Goal: Task Accomplishment & Management: Use online tool/utility

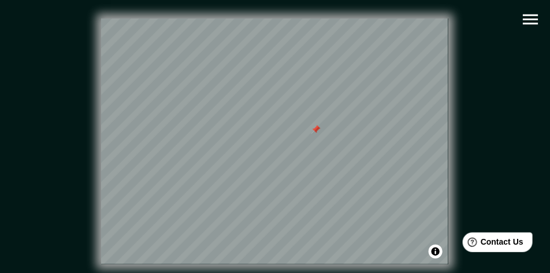
click at [507, 120] on div "© Mapbox © OpenStreetMap Improve this map" at bounding box center [275, 141] width 495 height 246
click at [526, 12] on icon "button" at bounding box center [531, 19] width 20 height 20
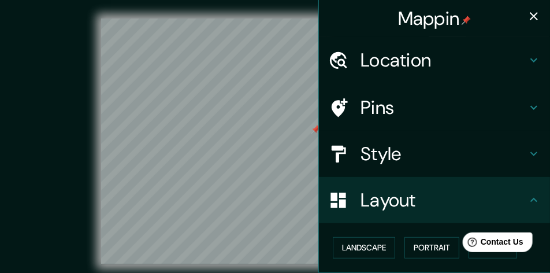
click at [403, 102] on h4 "Pins" at bounding box center [444, 107] width 166 height 23
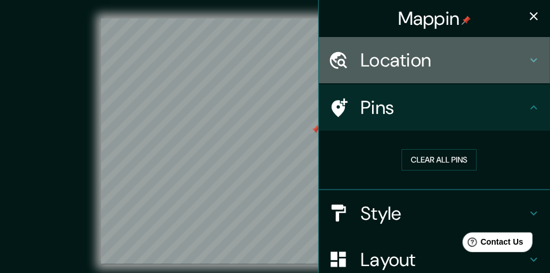
click at [424, 67] on h4 "Location" at bounding box center [444, 60] width 166 height 23
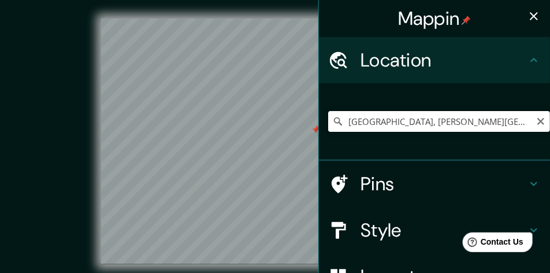
click at [419, 125] on input "[GEOGRAPHIC_DATA], [PERSON_NAME][GEOGRAPHIC_DATA], [GEOGRAPHIC_DATA]" at bounding box center [439, 121] width 222 height 21
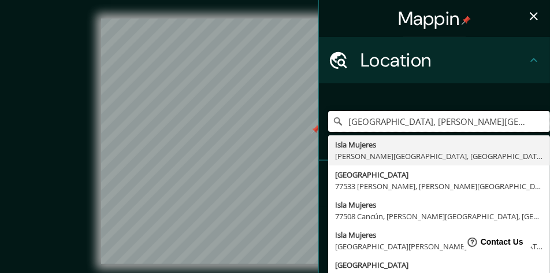
click at [260, 128] on div "Mappin Location [GEOGRAPHIC_DATA], [PERSON_NAME][GEOGRAPHIC_DATA], [GEOGRAPHIC_…" at bounding box center [275, 150] width 550 height 301
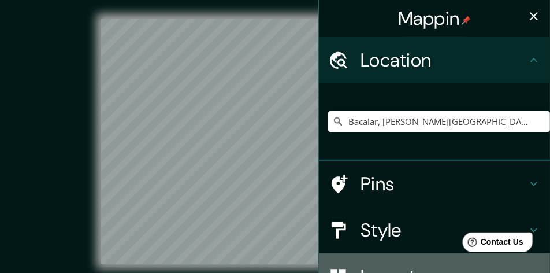
click at [388, 266] on h4 "Layout" at bounding box center [444, 276] width 166 height 23
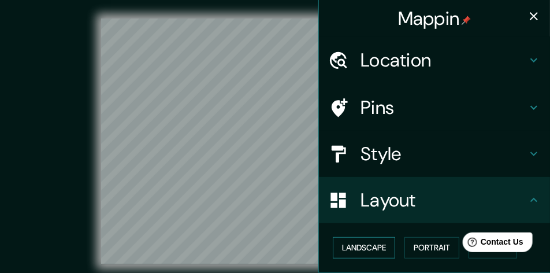
click at [385, 244] on button "Landscape" at bounding box center [364, 247] width 62 height 21
click at [65, 125] on div "© Mapbox © OpenStreetMap Improve this map" at bounding box center [275, 141] width 495 height 246
click at [527, 16] on icon "button" at bounding box center [534, 16] width 14 height 14
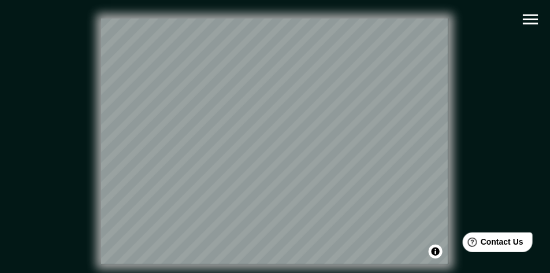
click at [532, 20] on icon "button" at bounding box center [531, 19] width 20 height 20
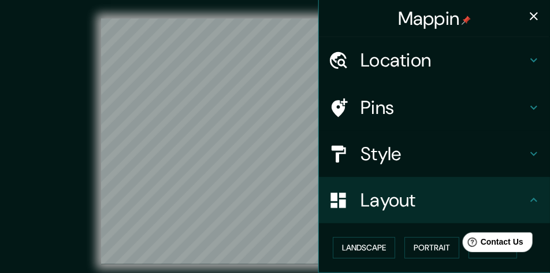
click at [409, 65] on h4 "Location" at bounding box center [444, 60] width 166 height 23
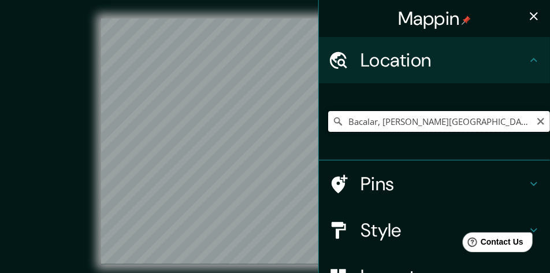
click at [409, 116] on input "Bacalar, [PERSON_NAME][GEOGRAPHIC_DATA], [GEOGRAPHIC_DATA]" at bounding box center [439, 121] width 222 height 21
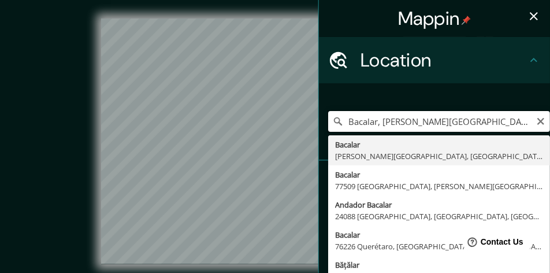
click at [498, 124] on input "Bacalar, [PERSON_NAME][GEOGRAPHIC_DATA], [GEOGRAPHIC_DATA]" at bounding box center [439, 121] width 222 height 21
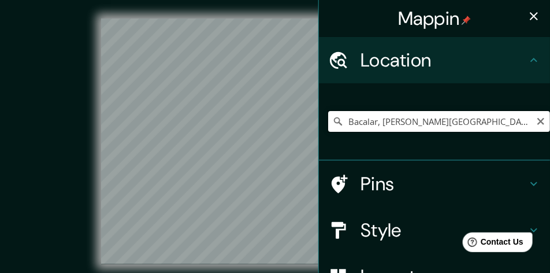
click at [496, 118] on input "Bacalar, [PERSON_NAME][GEOGRAPHIC_DATA], [GEOGRAPHIC_DATA]" at bounding box center [439, 121] width 222 height 21
drag, startPoint x: 472, startPoint y: 121, endPoint x: 374, endPoint y: 123, distance: 97.1
click at [374, 123] on input "Bacalar, [PERSON_NAME][GEOGRAPHIC_DATA], [GEOGRAPHIC_DATA]" at bounding box center [439, 121] width 222 height 21
click at [487, 123] on input "Bacalar, [PERSON_NAME][GEOGRAPHIC_DATA], [GEOGRAPHIC_DATA]" at bounding box center [439, 121] width 222 height 21
click at [527, 14] on icon "button" at bounding box center [534, 16] width 14 height 14
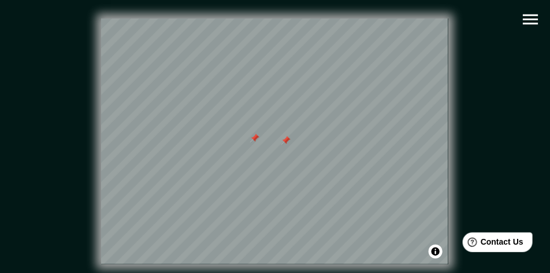
click at [285, 142] on div at bounding box center [285, 140] width 9 height 9
click at [256, 140] on div at bounding box center [254, 137] width 9 height 9
click at [535, 24] on icon "button" at bounding box center [530, 19] width 15 height 10
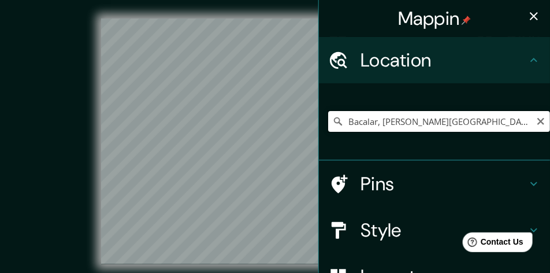
click at [295, 122] on div "Mappin Location [GEOGRAPHIC_DATA], [PERSON_NAME][GEOGRAPHIC_DATA], [GEOGRAPHIC_…" at bounding box center [275, 150] width 550 height 301
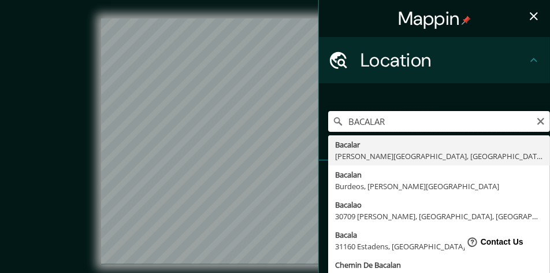
type input "Bacalar, [PERSON_NAME][GEOGRAPHIC_DATA], [GEOGRAPHIC_DATA]"
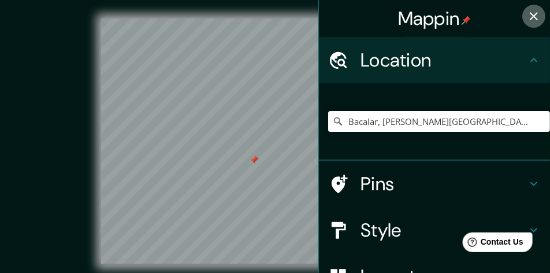
click at [530, 16] on icon "button" at bounding box center [534, 16] width 8 height 8
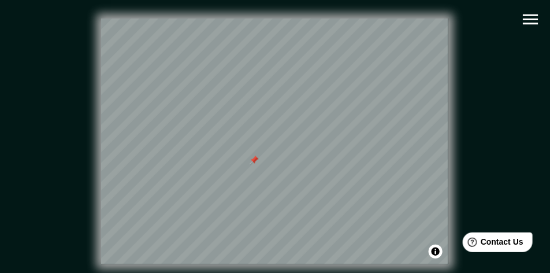
click at [255, 162] on div at bounding box center [254, 159] width 9 height 9
click at [219, 138] on div at bounding box center [216, 138] width 9 height 9
click at [219, 136] on div at bounding box center [217, 137] width 9 height 9
